Goal: Ask a question

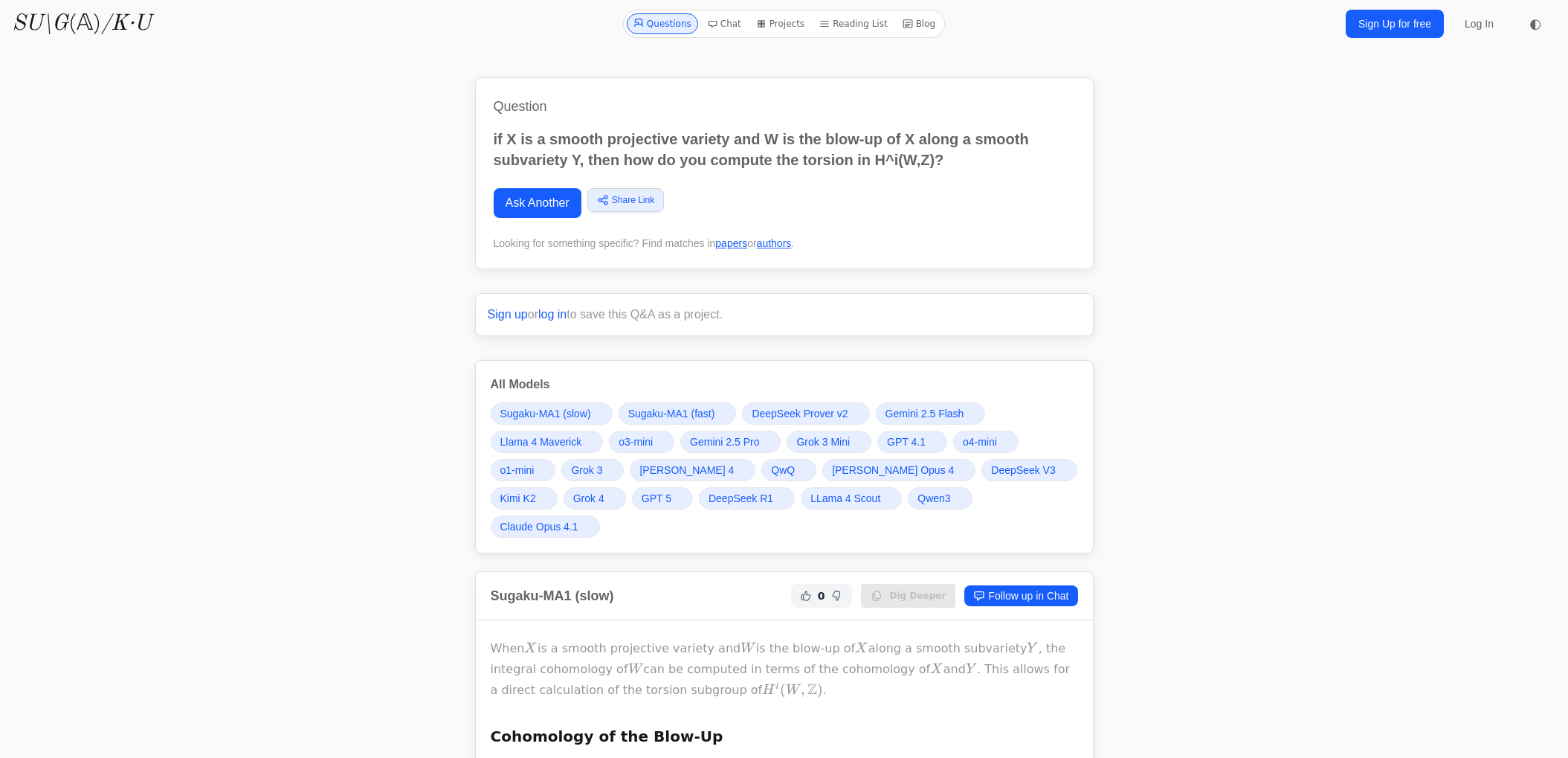
click at [521, 217] on link "Ask Another" at bounding box center [537, 203] width 88 height 30
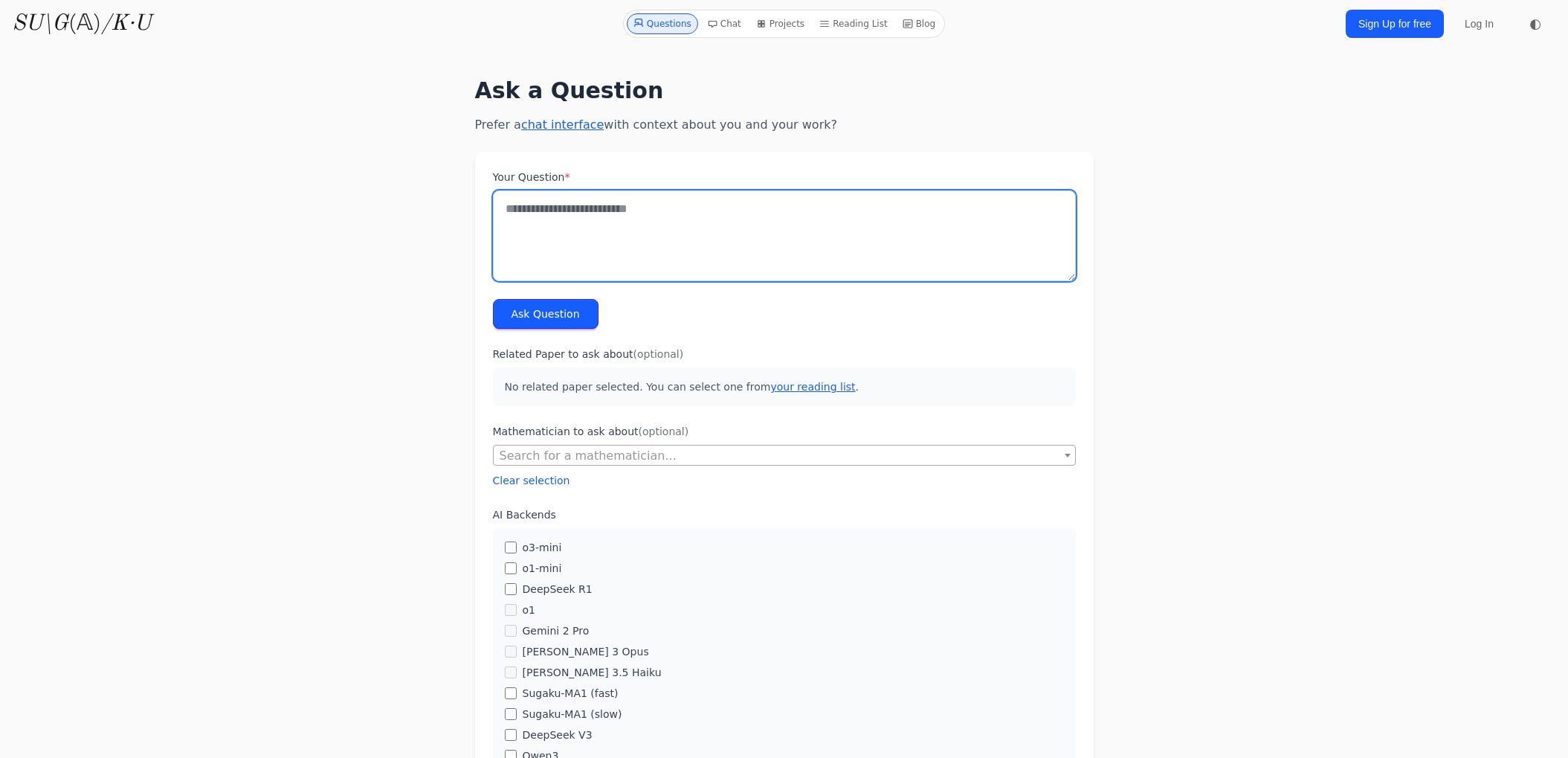
click at [560, 213] on textarea "Your Question *" at bounding box center [784, 236] width 583 height 90
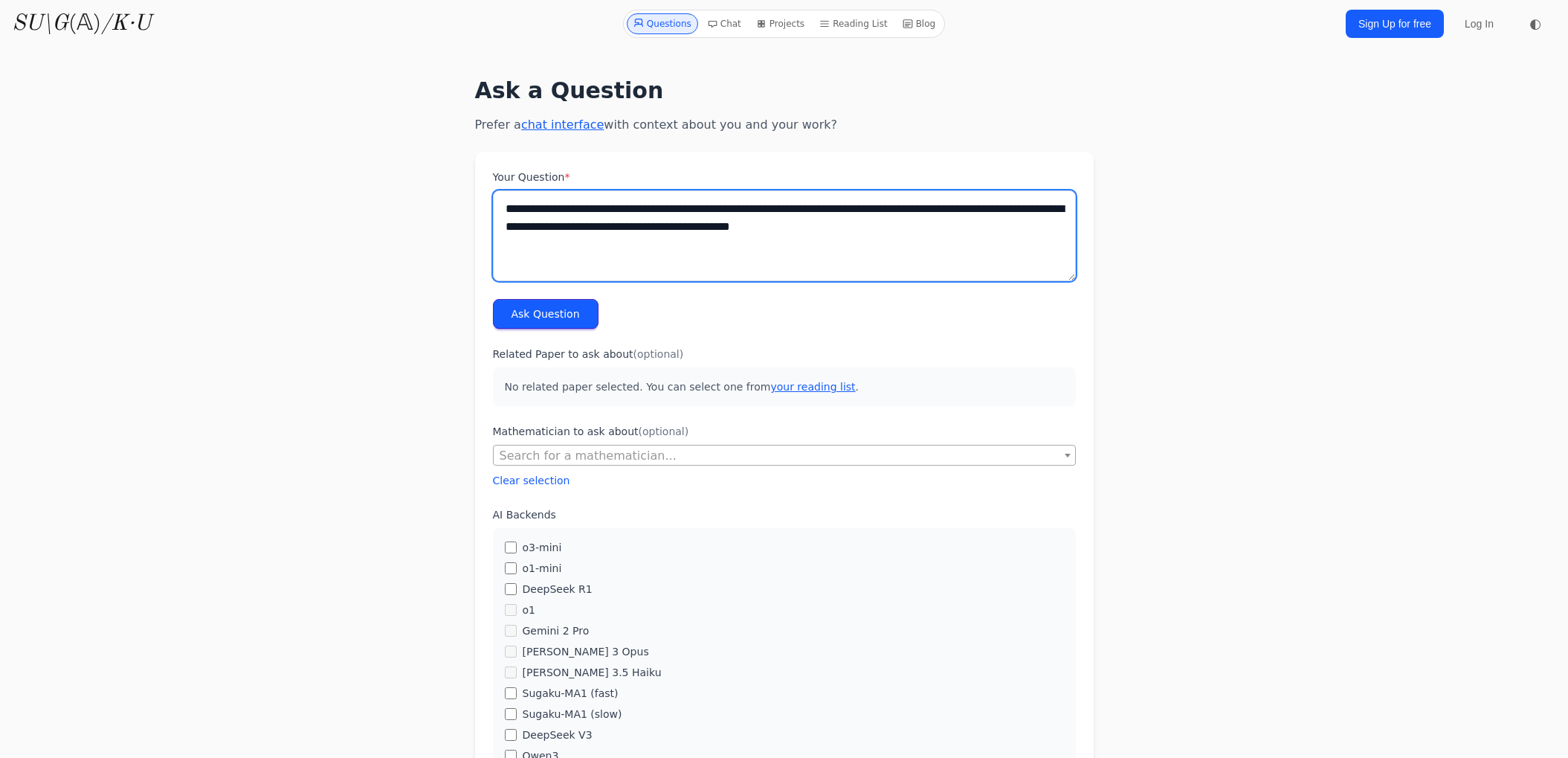
type textarea "**********"
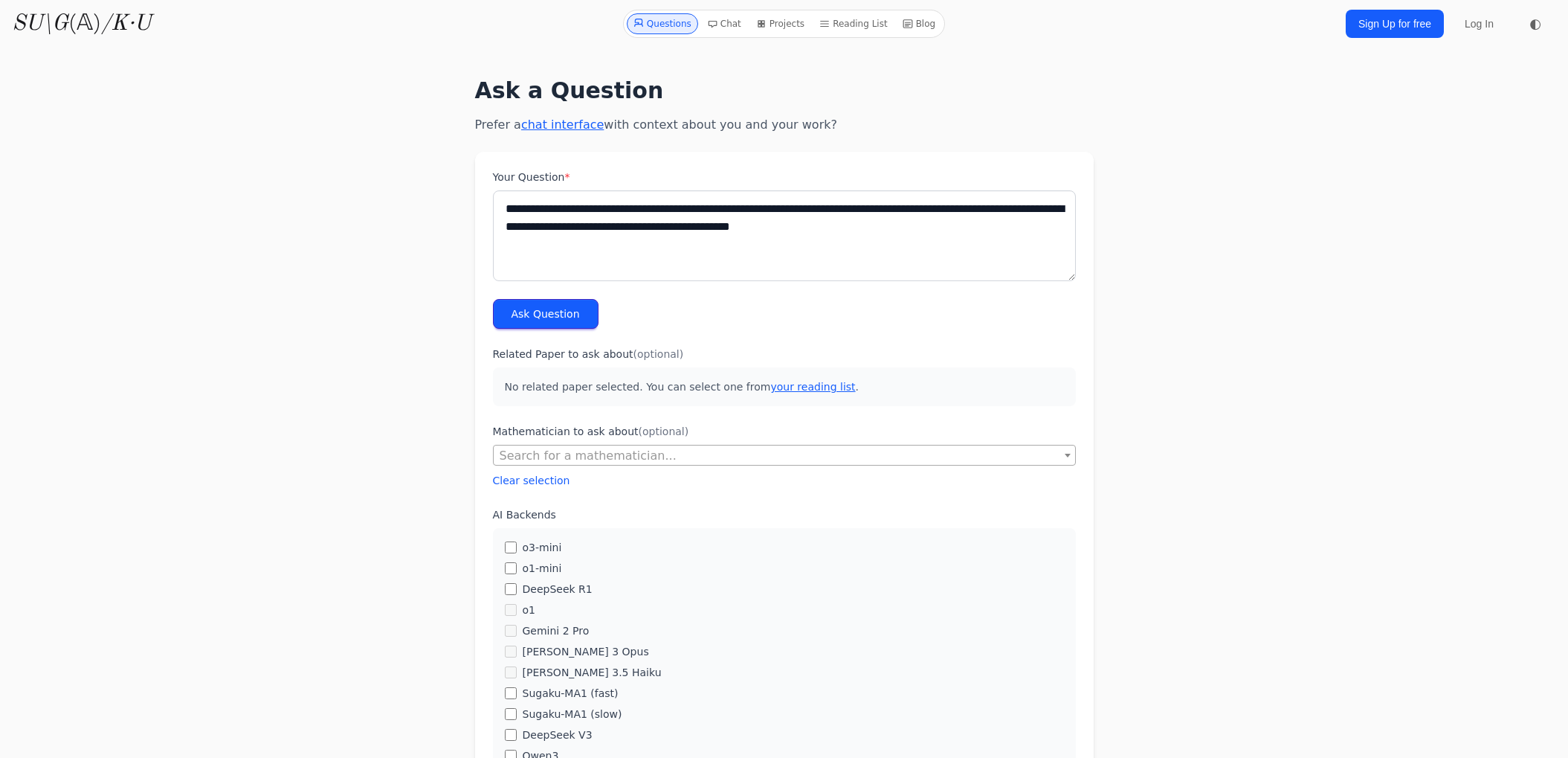
click at [583, 307] on button "Ask Question" at bounding box center [546, 314] width 105 height 30
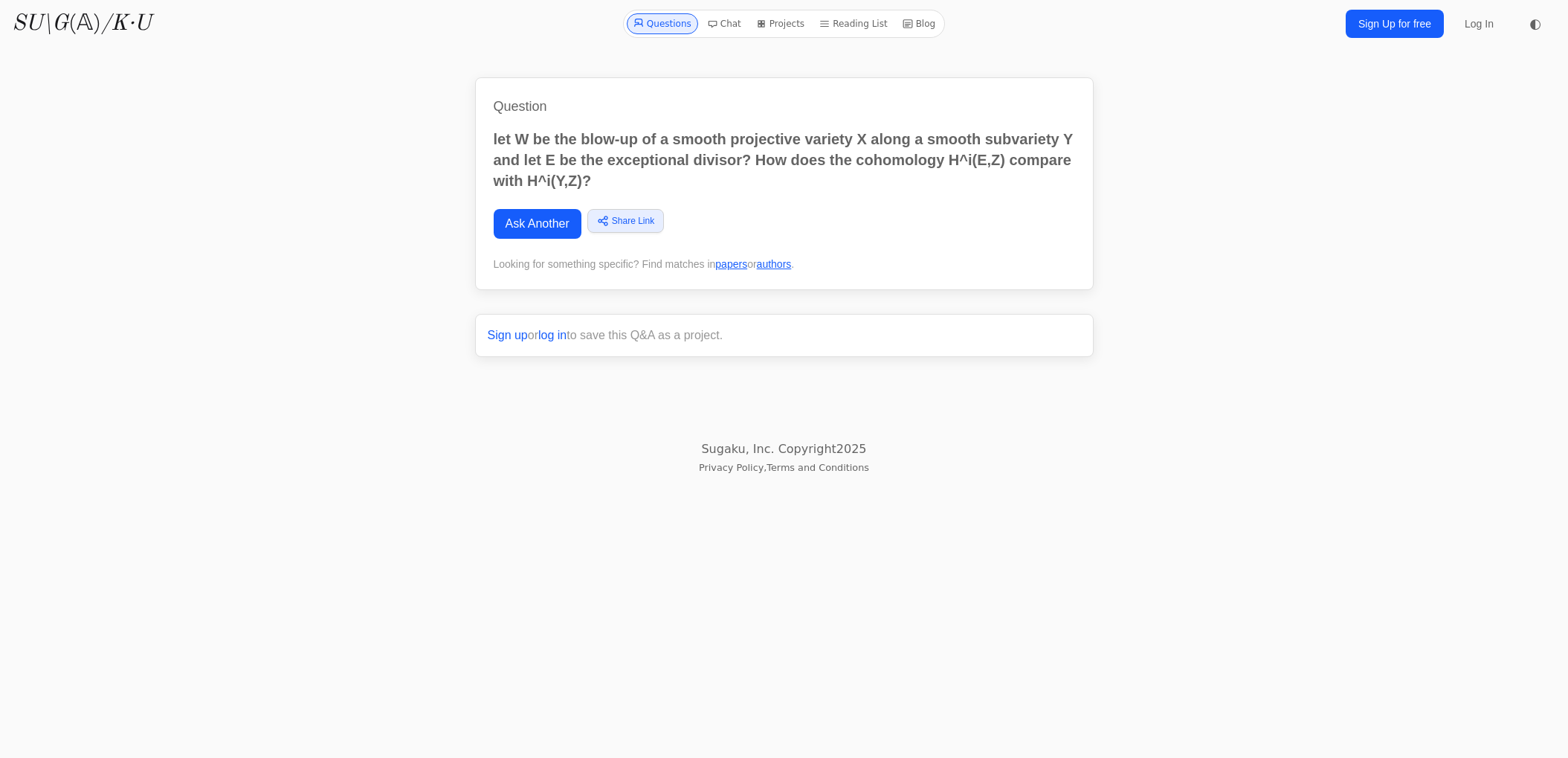
scroll to position [1164, 0]
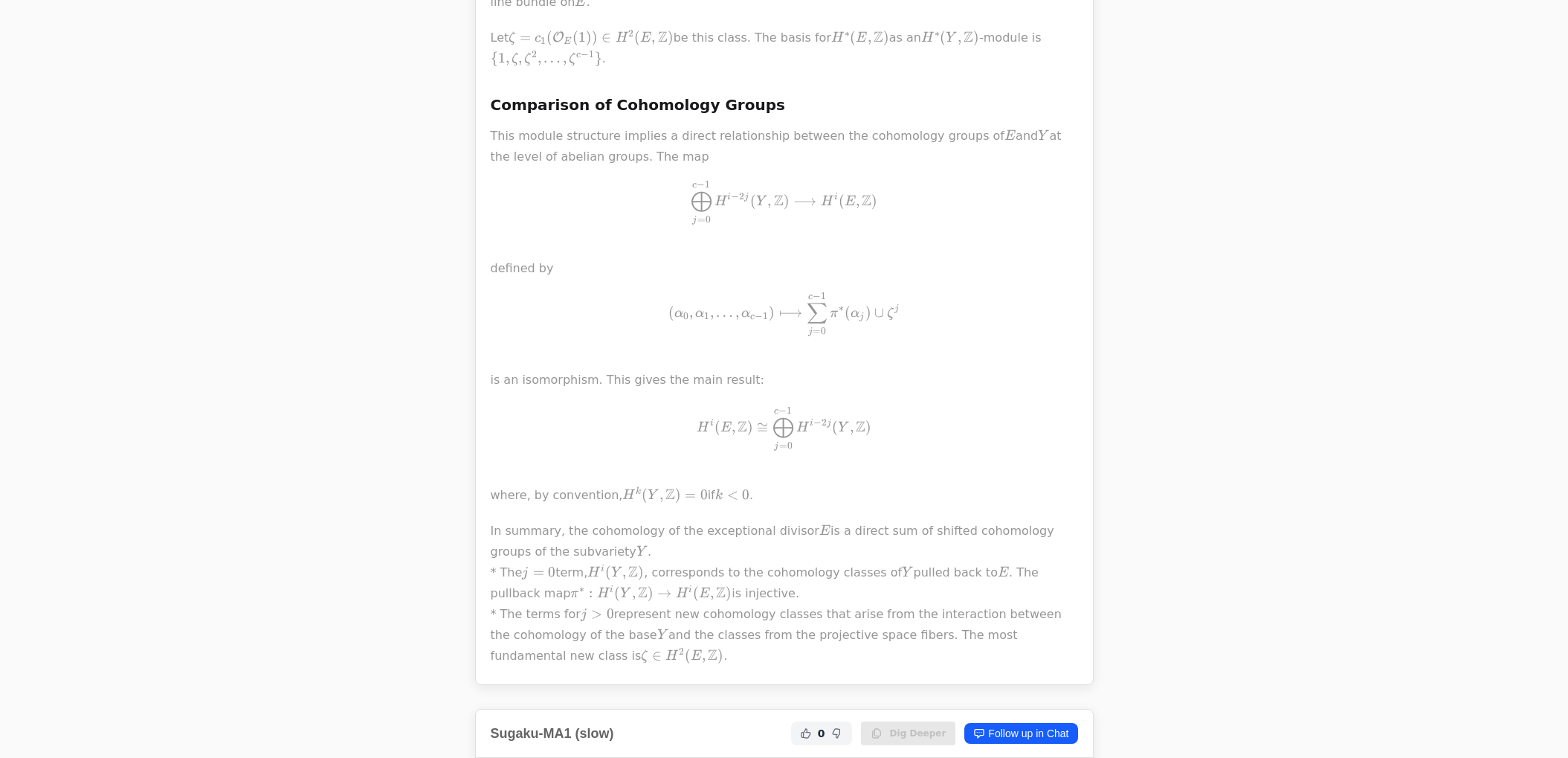
scroll to position [1164, 0]
